Goal: Task Accomplishment & Management: Manage account settings

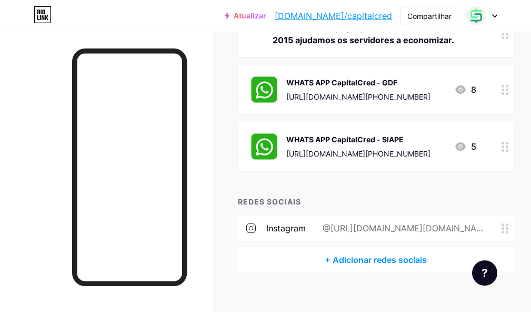
scroll to position [168, 0]
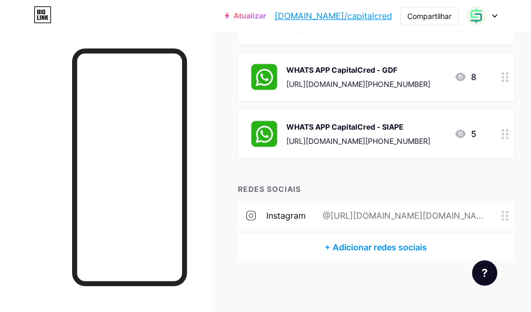
click at [515, 79] on div at bounding box center [506, 77] width 18 height 48
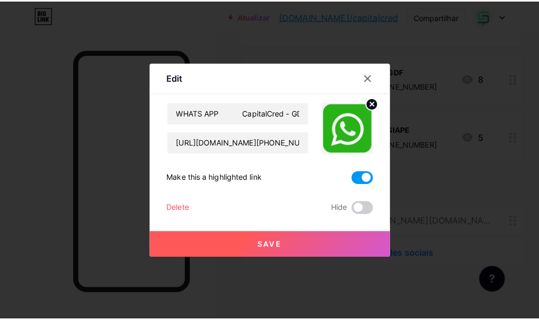
scroll to position [160, 0]
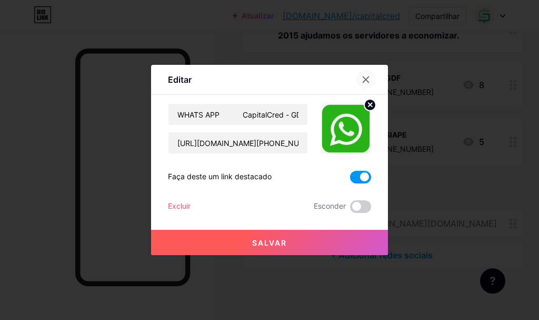
click at [365, 82] on icon at bounding box center [366, 79] width 8 height 8
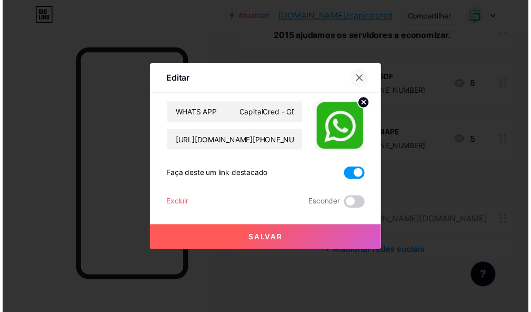
scroll to position [168, 0]
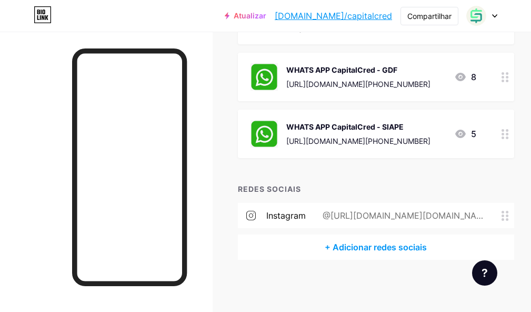
click at [464, 77] on icon at bounding box center [461, 77] width 11 height 8
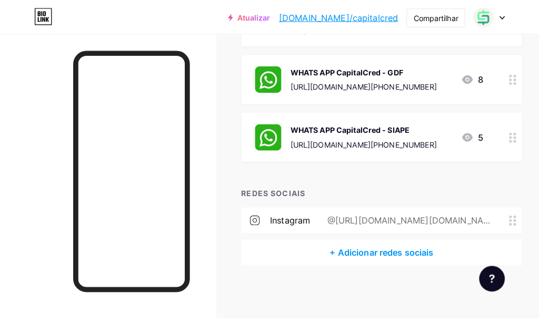
scroll to position [160, 0]
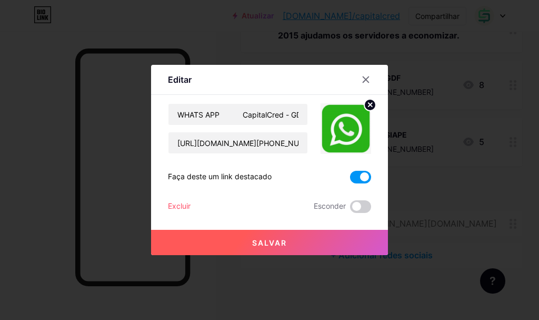
click at [372, 104] on circle at bounding box center [371, 105] width 12 height 12
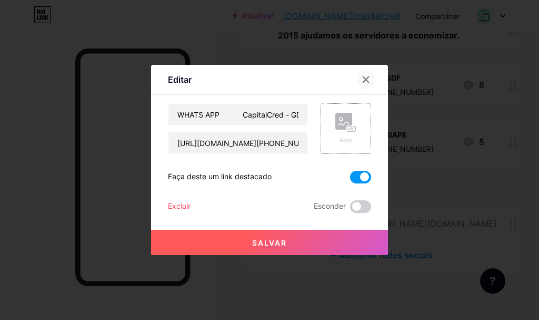
click at [363, 78] on icon at bounding box center [366, 79] width 8 height 8
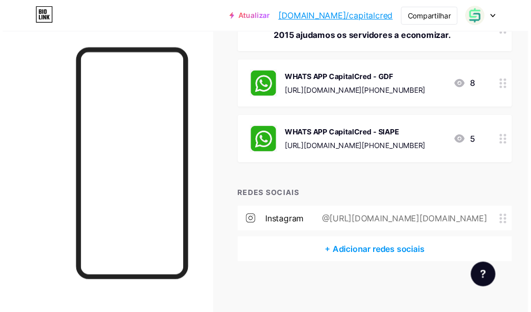
scroll to position [168, 0]
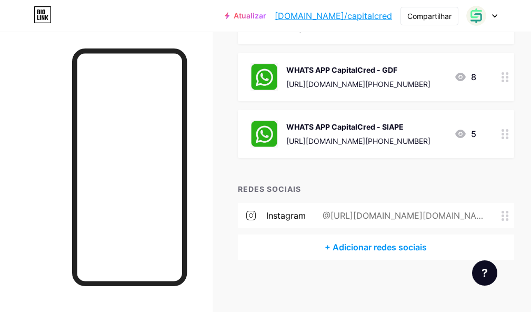
click at [361, 82] on font "https://api.whatsapp.com/send/?phone=556161993080221&text&type=phone_number&app…" at bounding box center [359, 84] width 144 height 9
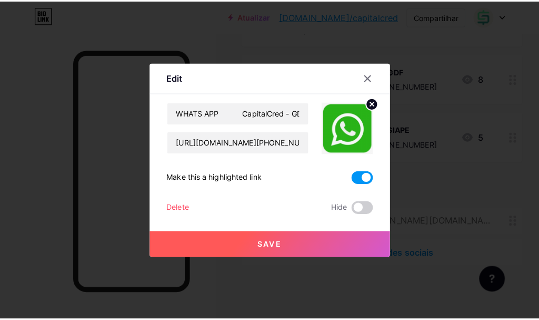
scroll to position [160, 0]
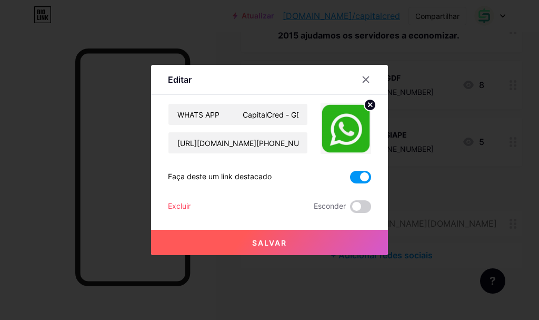
click at [369, 104] on circle at bounding box center [371, 105] width 12 height 12
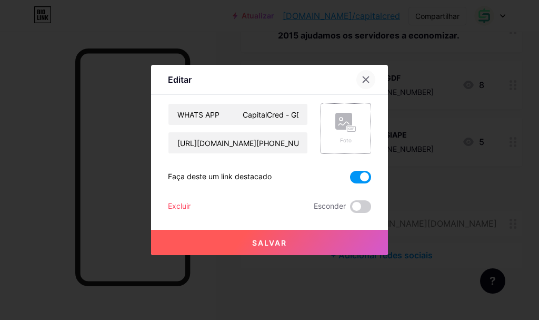
click at [363, 74] on div at bounding box center [366, 79] width 19 height 19
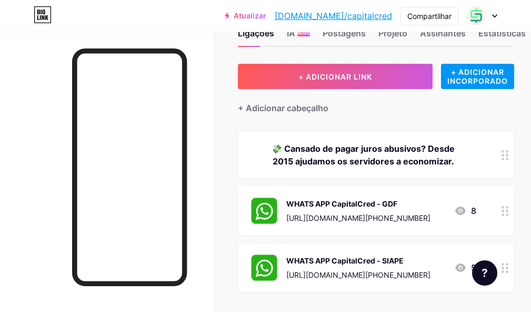
scroll to position [53, 0]
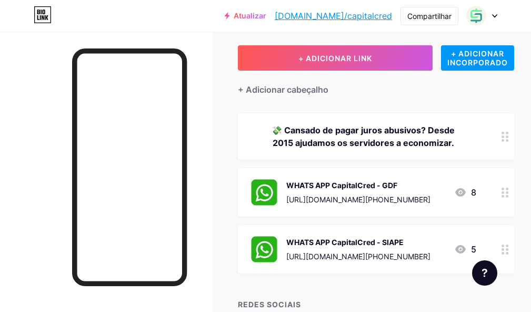
click at [392, 252] on font "[URL][DOMAIN_NAME][PHONE_NUMBER]" at bounding box center [359, 256] width 144 height 9
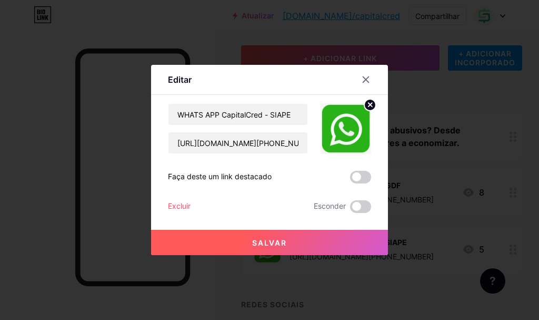
click at [370, 104] on icon at bounding box center [371, 105] width 4 height 4
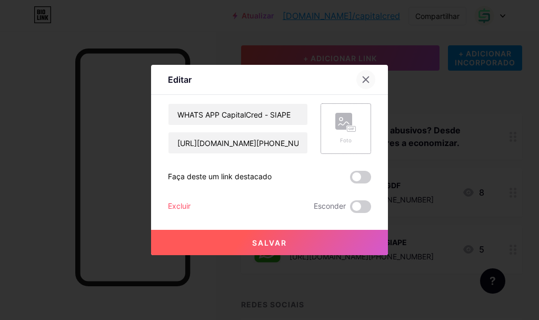
click at [367, 73] on div at bounding box center [366, 79] width 19 height 19
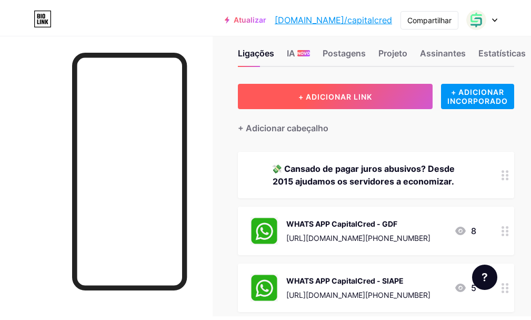
scroll to position [0, 0]
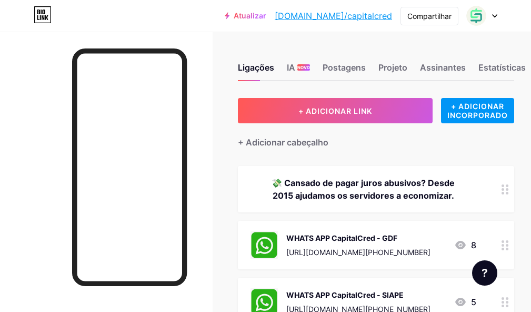
click at [267, 16] on font "Atualizar" at bounding box center [250, 15] width 33 height 9
click at [489, 17] on div at bounding box center [482, 15] width 31 height 19
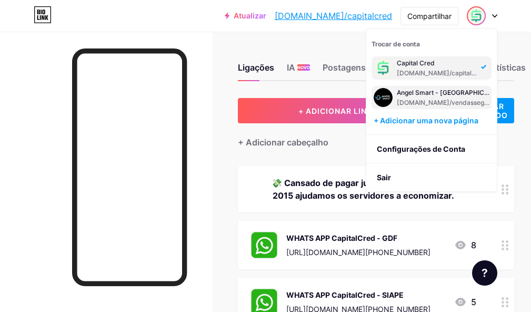
click at [431, 99] on font "[DOMAIN_NAME]/vendassegurasbrasil" at bounding box center [455, 103] width 117 height 8
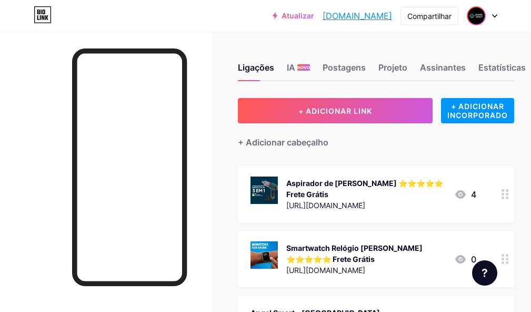
click at [472, 12] on img at bounding box center [476, 15] width 17 height 17
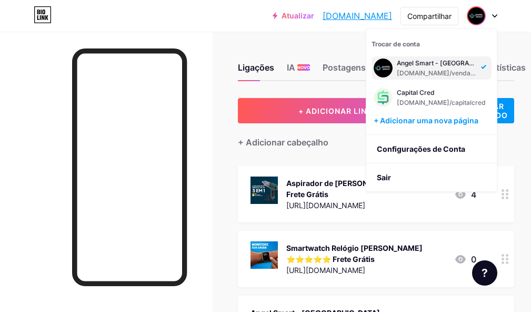
click at [209, 163] on div at bounding box center [106, 188] width 213 height 312
